Goal: Task Accomplishment & Management: Use online tool/utility

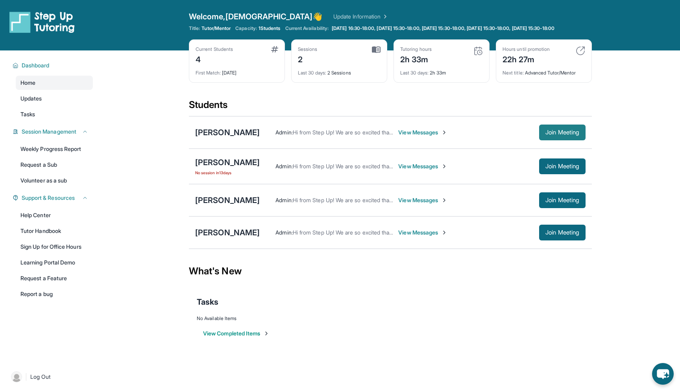
click at [555, 135] on span "Join Meeting" at bounding box center [563, 132] width 34 height 5
click at [217, 138] on div "[PERSON_NAME]" at bounding box center [227, 132] width 65 height 11
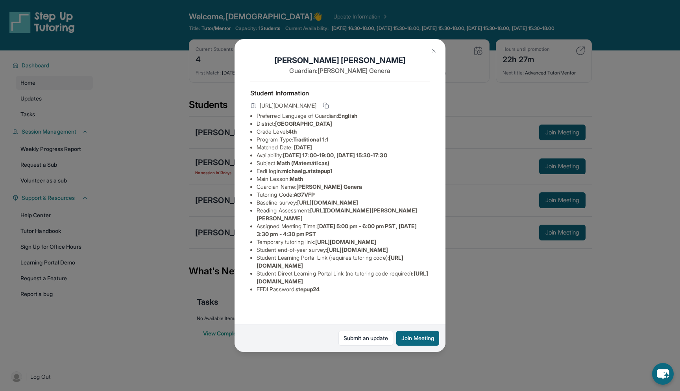
click at [311, 172] on span "michaelg.atstepup1" at bounding box center [307, 170] width 50 height 7
click at [333, 170] on span "michaelg.atstepup1" at bounding box center [307, 170] width 50 height 7
drag, startPoint x: 339, startPoint y: 171, endPoint x: 286, endPoint y: 171, distance: 52.8
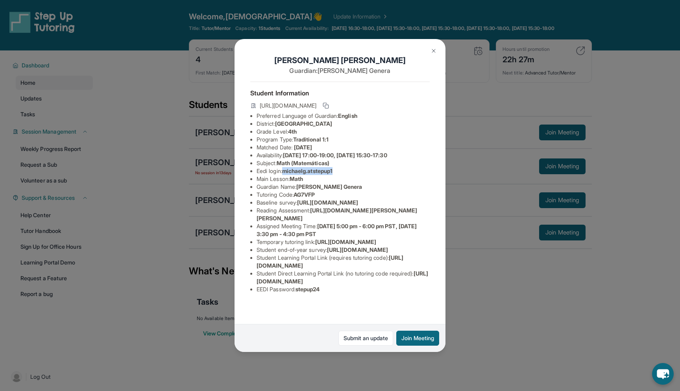
click at [286, 171] on li "Eedi login : michaelg.atstepup1" at bounding box center [343, 171] width 173 height 8
copy span "michaelg.atstepup1"
click at [313, 292] on span "stepup24" at bounding box center [308, 288] width 24 height 7
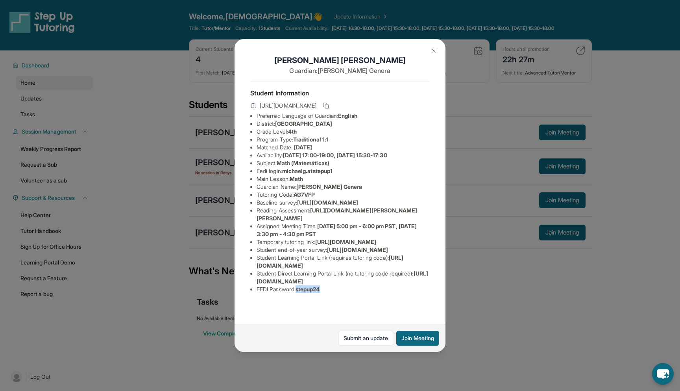
copy span "stepup24"
click at [309, 167] on span "michaelg.atstepup1" at bounding box center [307, 170] width 50 height 7
drag, startPoint x: 286, startPoint y: 120, endPoint x: 340, endPoint y: 122, distance: 54.0
click at [340, 167] on li "Eedi login : michaelg.atstepup1" at bounding box center [343, 171] width 173 height 8
copy span "michaelg.atstepup1"
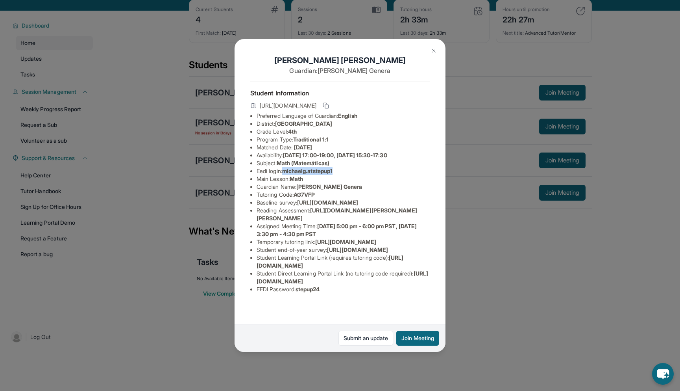
scroll to position [57, 0]
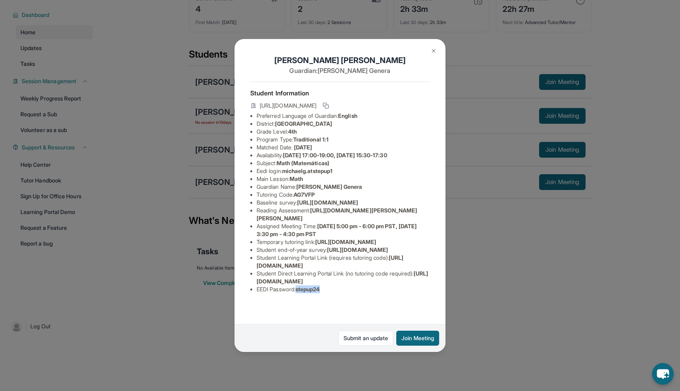
drag, startPoint x: 299, startPoint y: 310, endPoint x: 326, endPoint y: 311, distance: 26.4
click at [326, 293] on li "EEDI Password : stepup24" at bounding box center [343, 289] width 173 height 8
copy span "stepup24"
